Goal: Navigation & Orientation: Find specific page/section

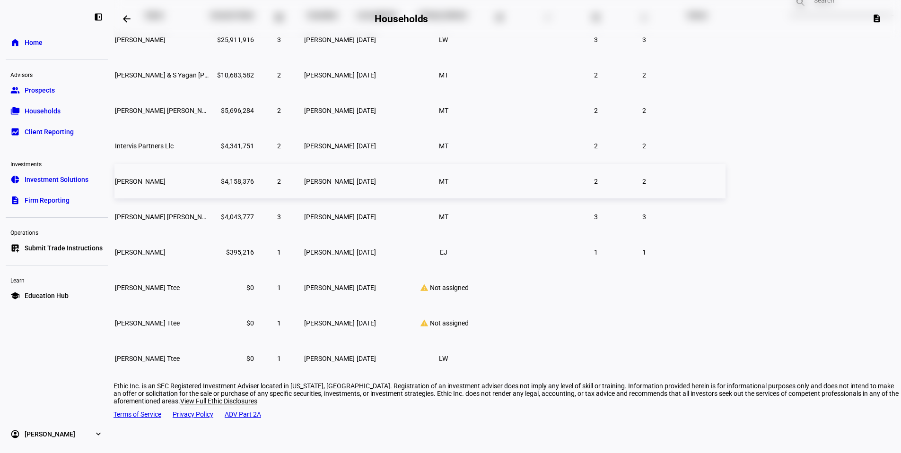
scroll to position [97, 0]
click at [48, 89] on span "Prospects" at bounding box center [40, 90] width 30 height 9
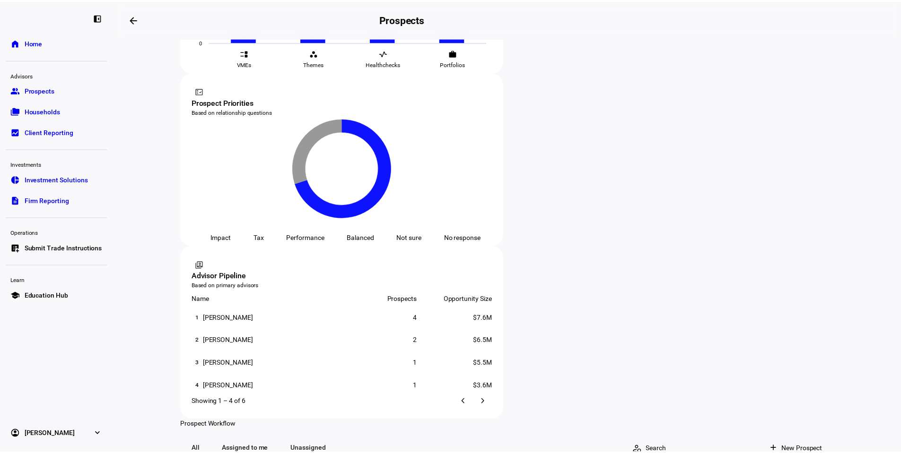
scroll to position [516, 0]
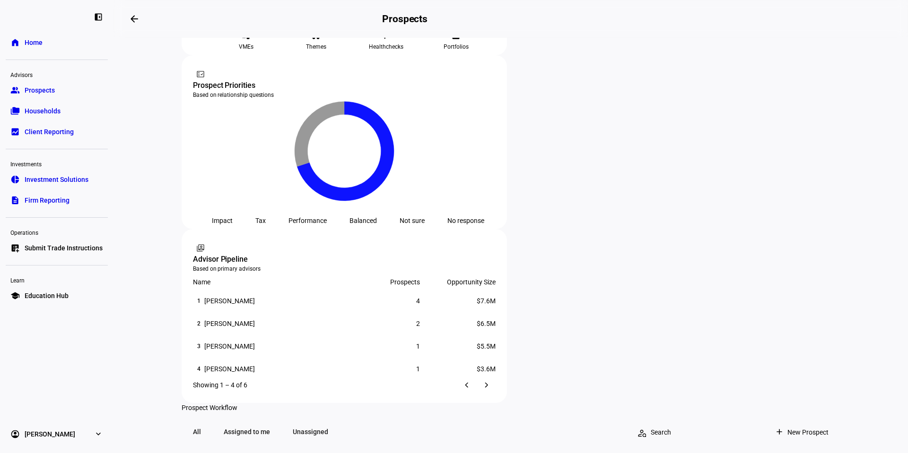
click at [27, 106] on span "Households" at bounding box center [43, 110] width 36 height 9
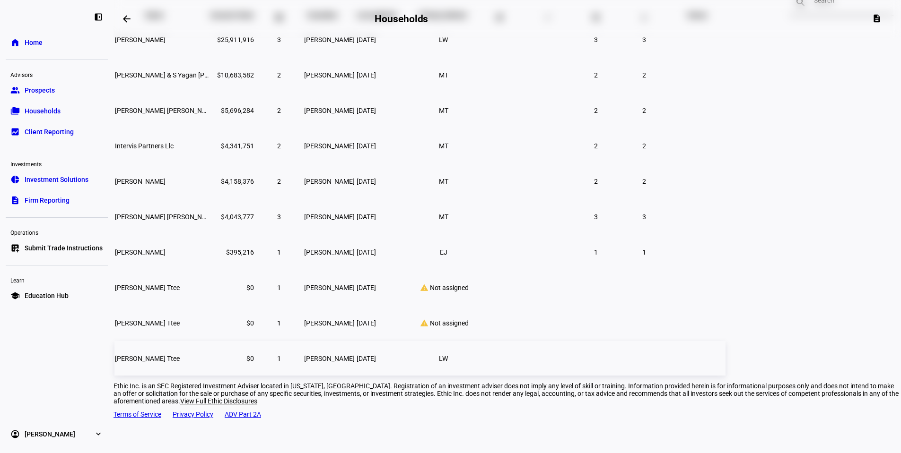
scroll to position [97, 0]
click at [63, 94] on link "group Prospects" at bounding box center [57, 90] width 102 height 19
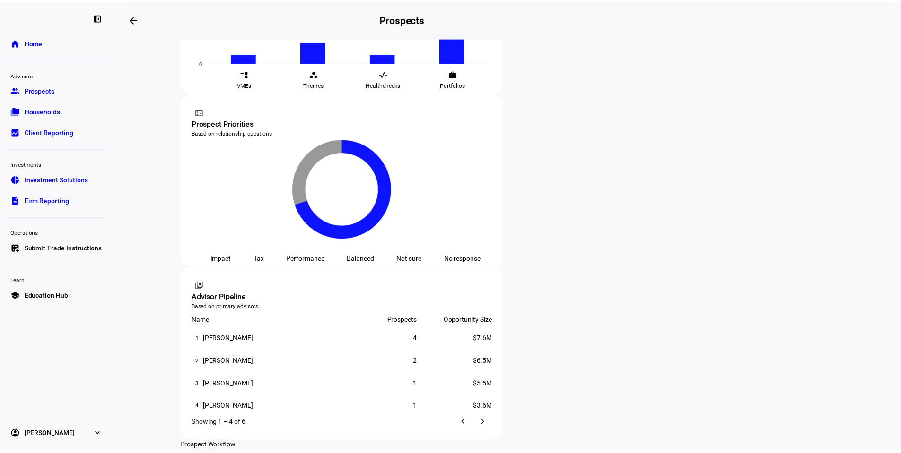
scroll to position [516, 0]
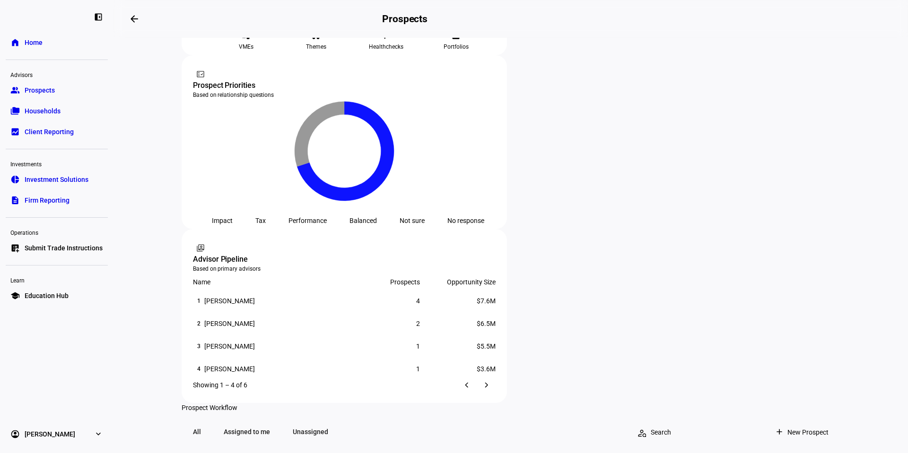
click at [83, 114] on link "folder_copy Households" at bounding box center [57, 111] width 102 height 19
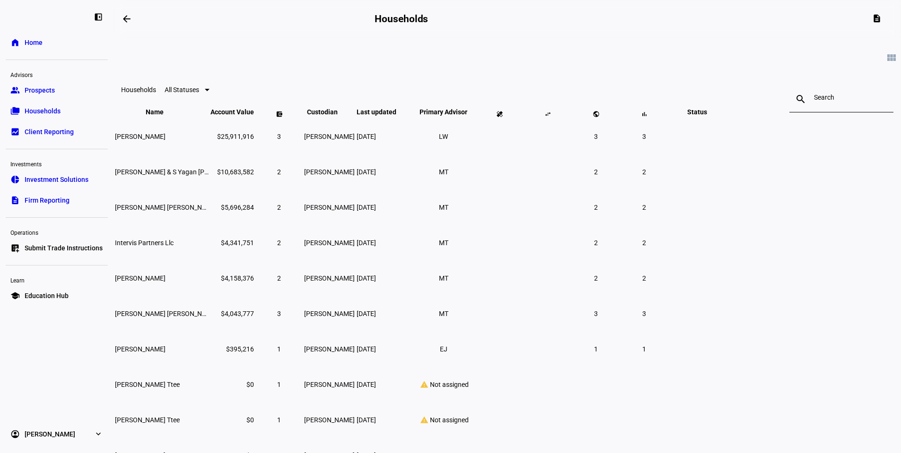
click at [77, 81] on link "group Prospects" at bounding box center [57, 90] width 102 height 19
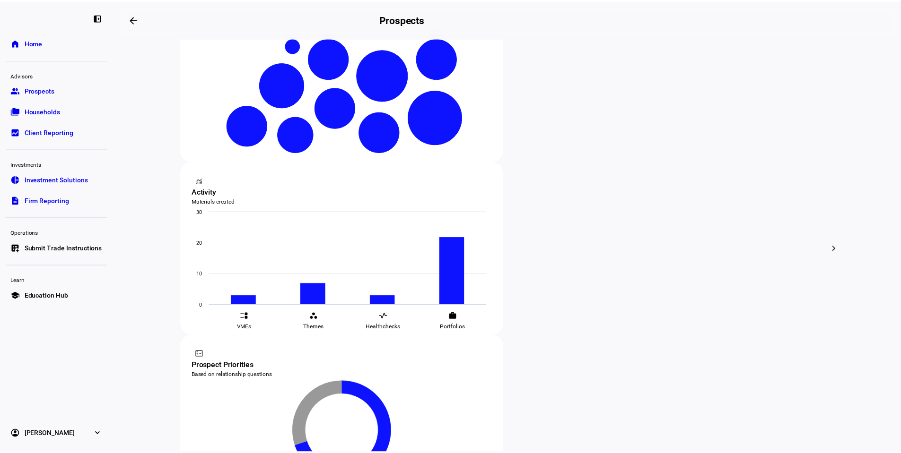
scroll to position [236, 0]
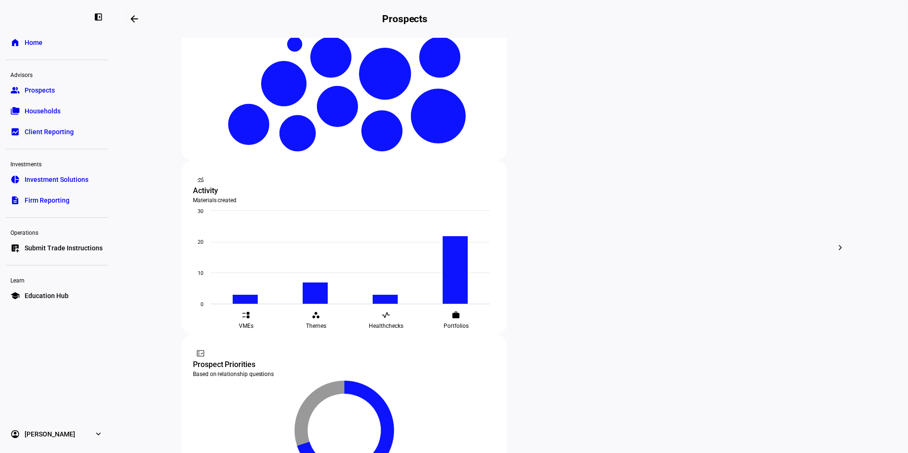
click at [64, 117] on link "folder_copy Households" at bounding box center [57, 111] width 102 height 19
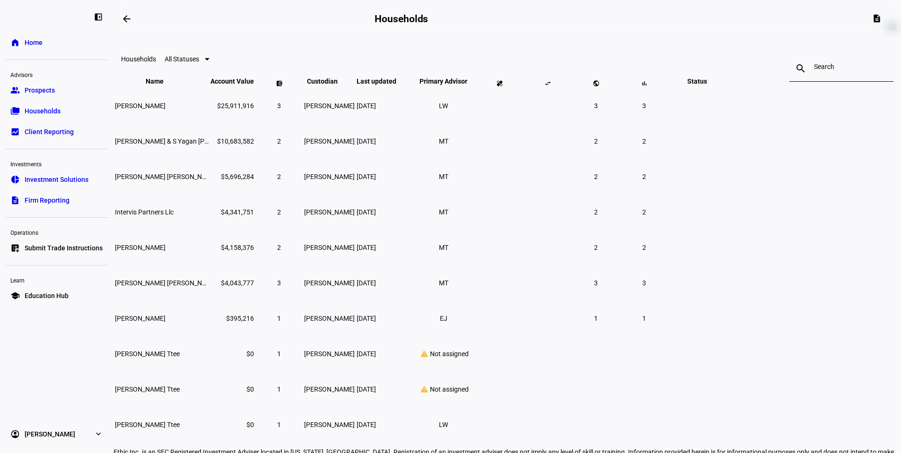
scroll to position [47, 0]
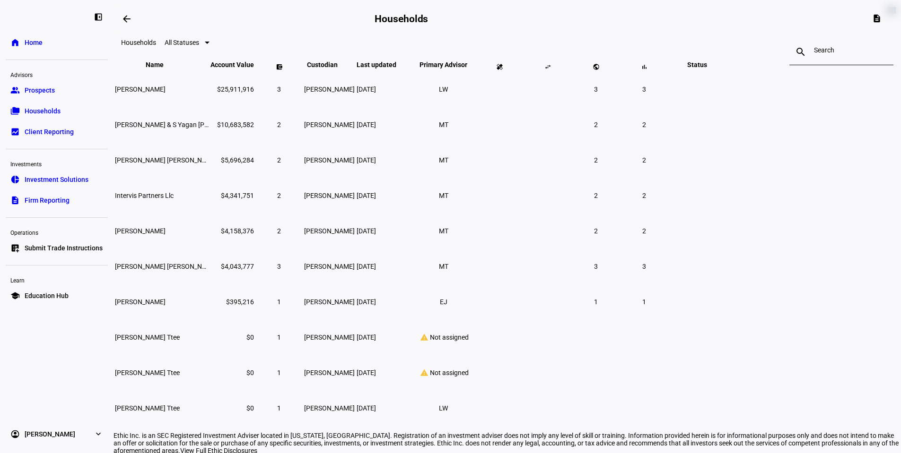
click at [63, 97] on link "group Prospects" at bounding box center [57, 90] width 102 height 19
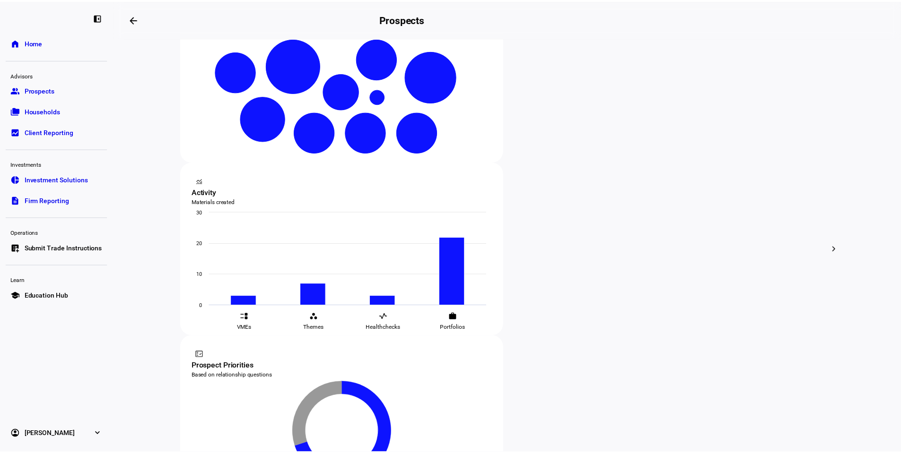
scroll to position [236, 0]
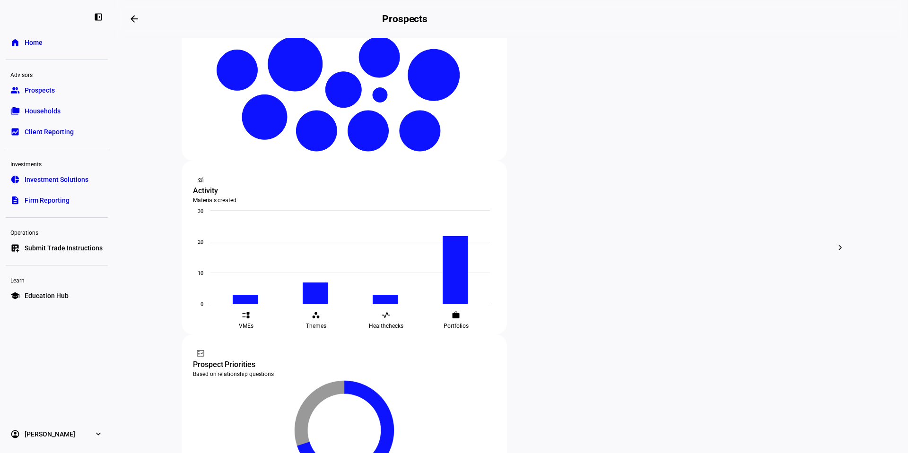
click at [62, 114] on link "folder_copy Households" at bounding box center [57, 111] width 102 height 19
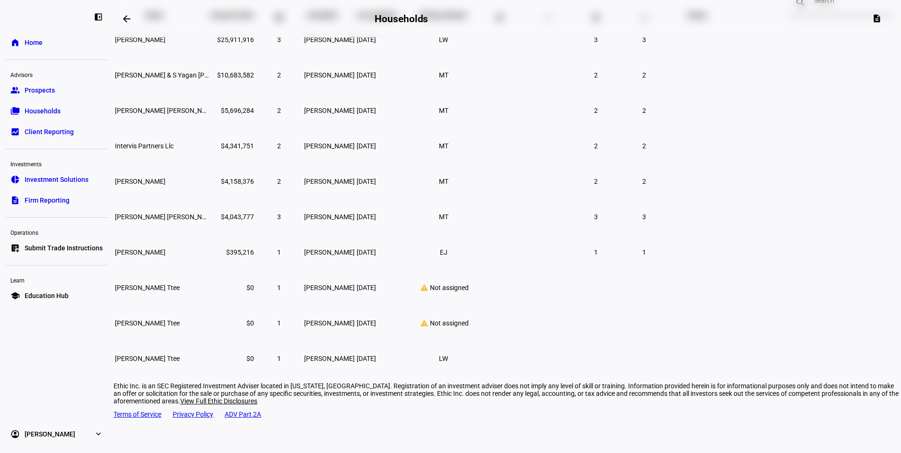
scroll to position [97, 0]
click at [26, 88] on span "Prospects" at bounding box center [40, 90] width 30 height 9
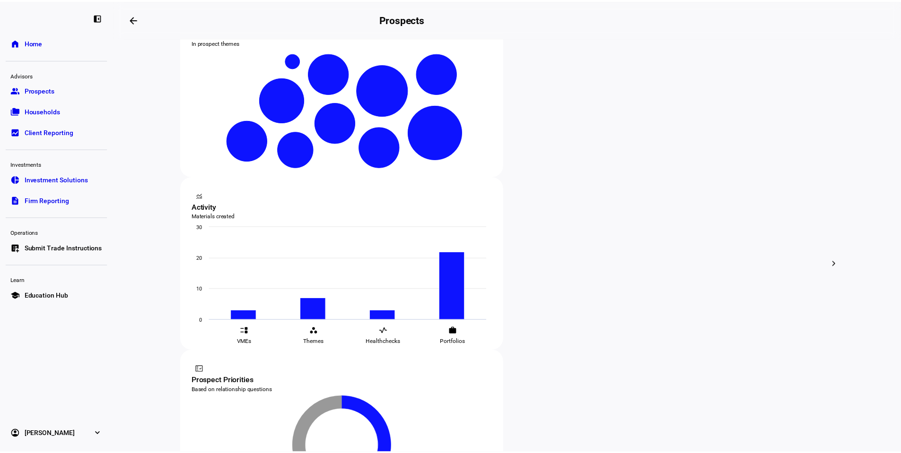
scroll to position [236, 0]
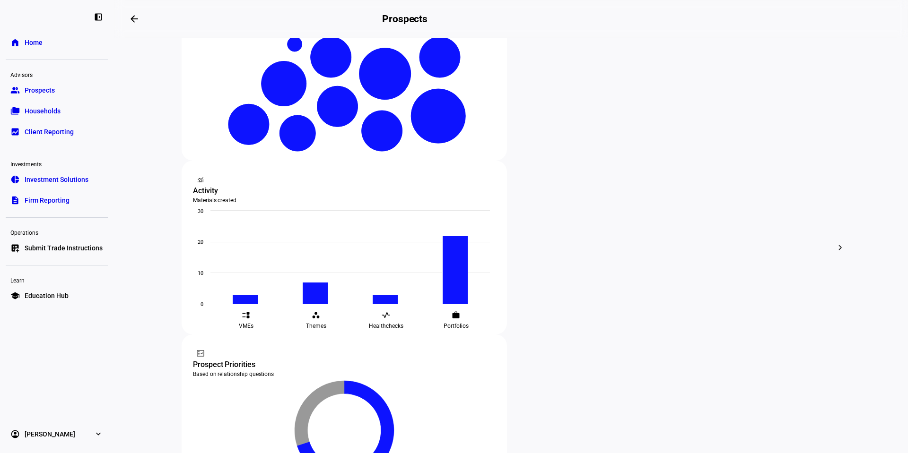
click at [89, 117] on link "folder_copy Households" at bounding box center [57, 111] width 102 height 19
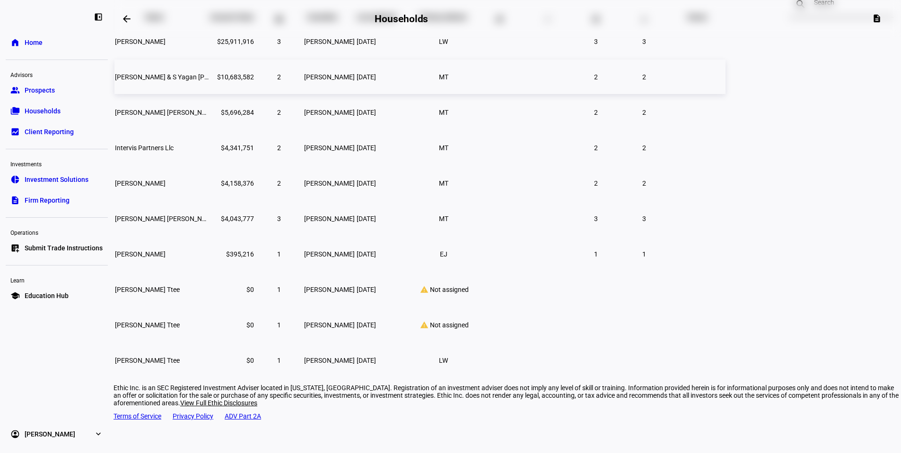
scroll to position [97, 0]
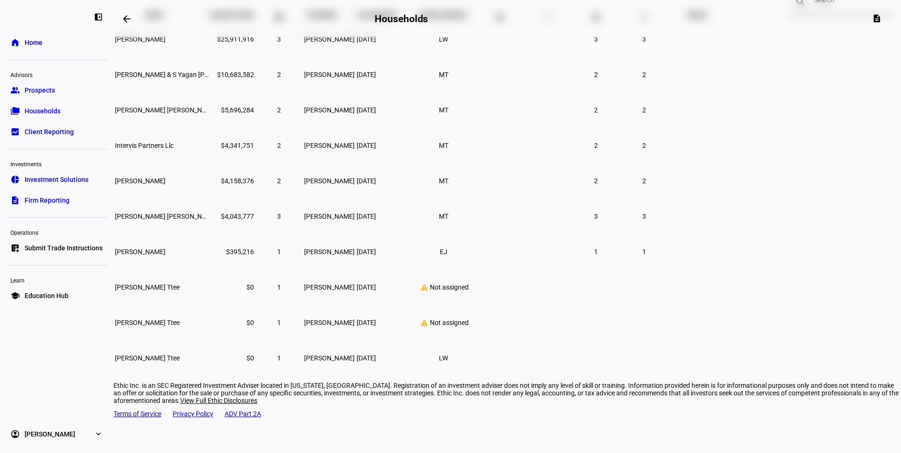
click at [89, 90] on link "group Prospects" at bounding box center [57, 90] width 102 height 19
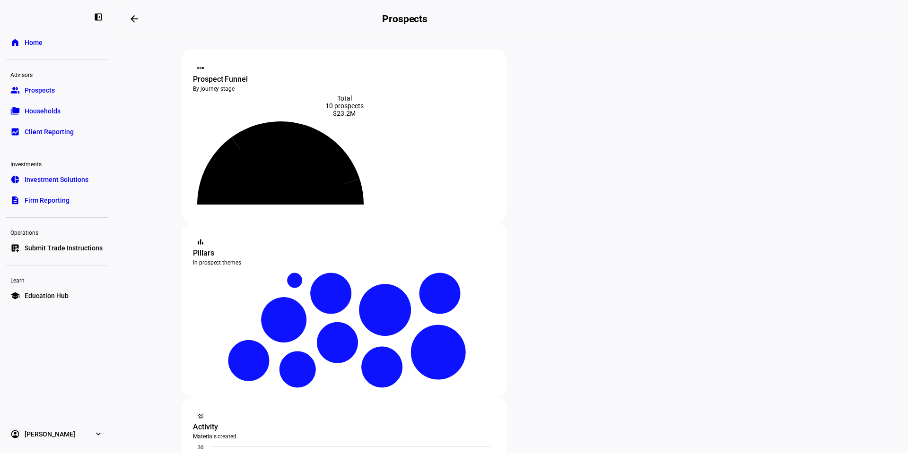
drag, startPoint x: 77, startPoint y: 123, endPoint x: 72, endPoint y: 119, distance: 6.4
click at [76, 123] on link "bid_landscape Client Reporting" at bounding box center [57, 131] width 102 height 19
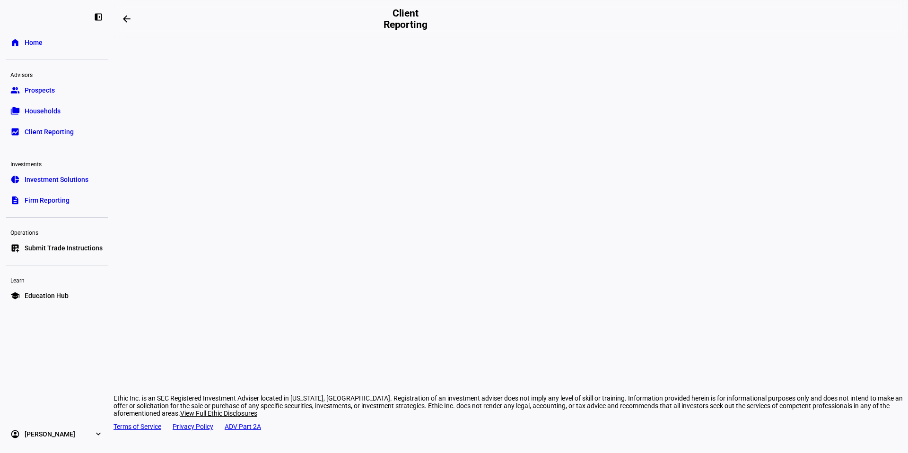
click at [70, 113] on link "folder_copy Households" at bounding box center [57, 111] width 102 height 19
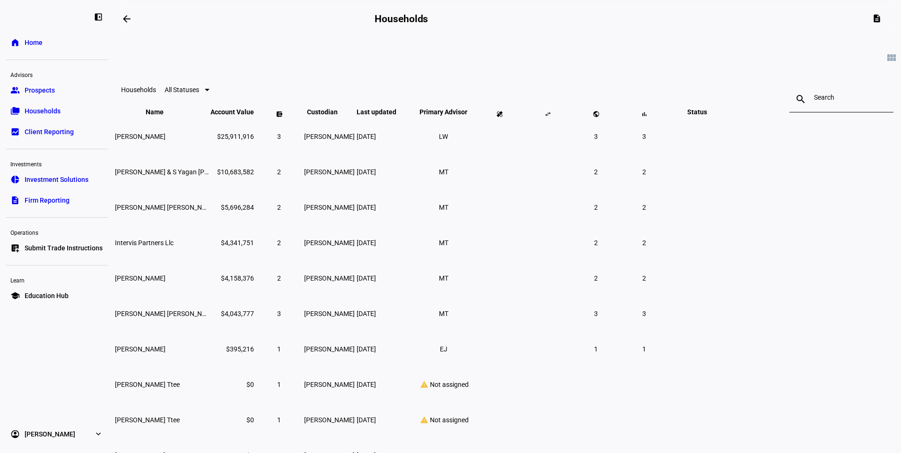
click at [76, 93] on link "group Prospects" at bounding box center [57, 90] width 102 height 19
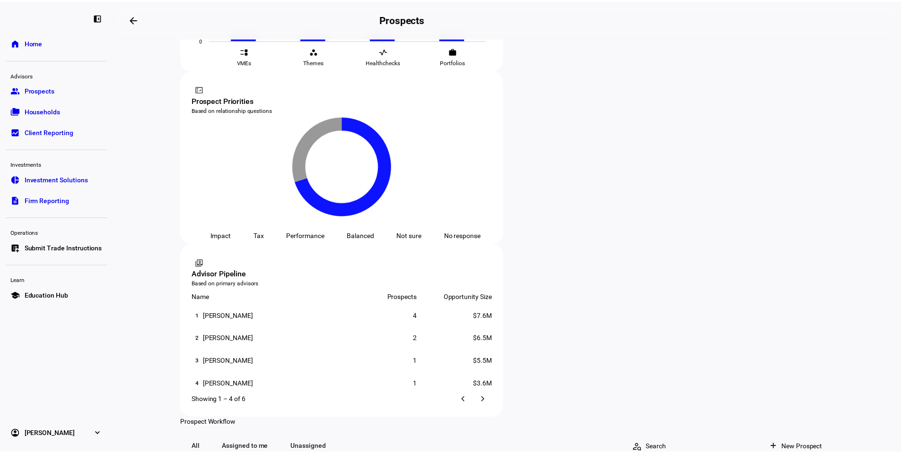
scroll to position [516, 0]
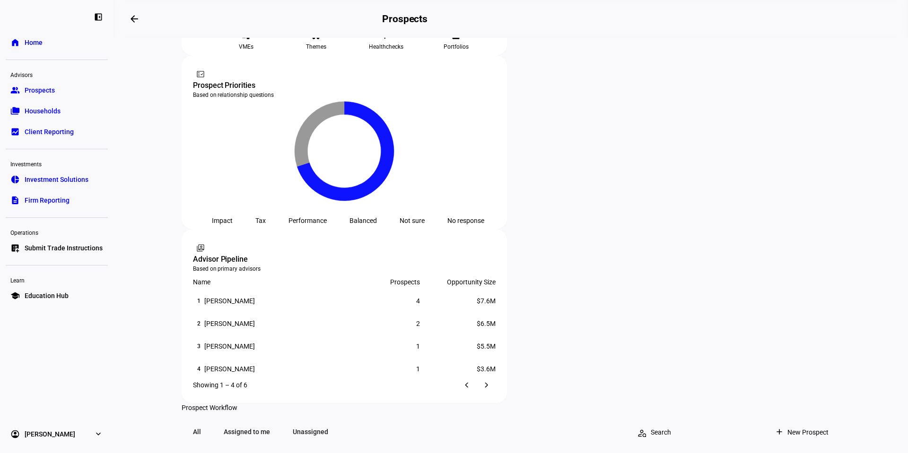
click at [53, 113] on span "Households" at bounding box center [43, 110] width 36 height 9
